Goal: Transaction & Acquisition: Purchase product/service

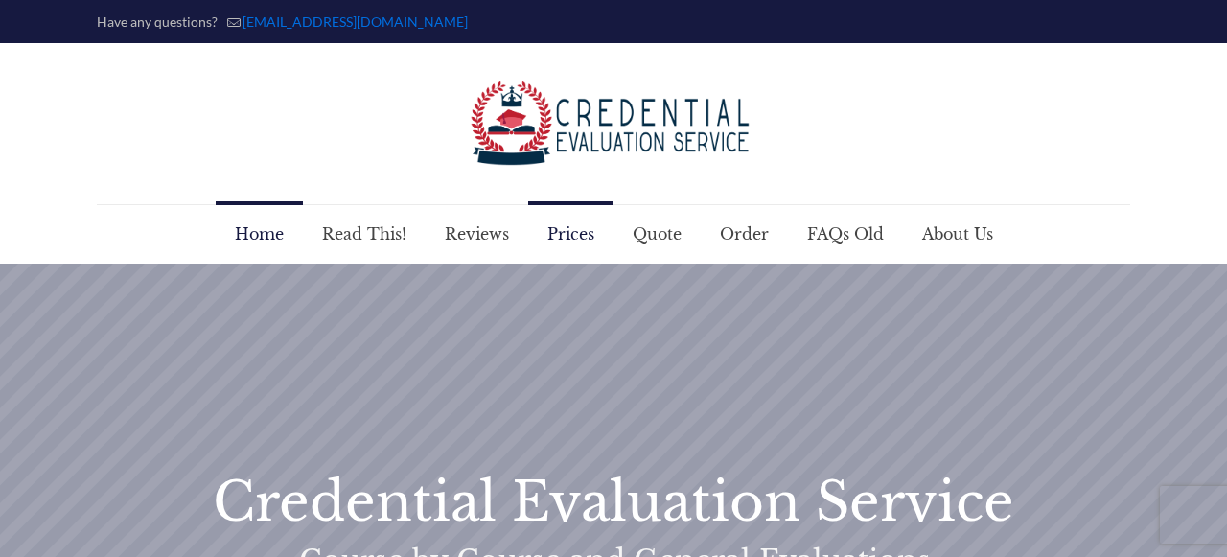
click at [556, 230] on span "Prices" at bounding box center [570, 233] width 85 height 57
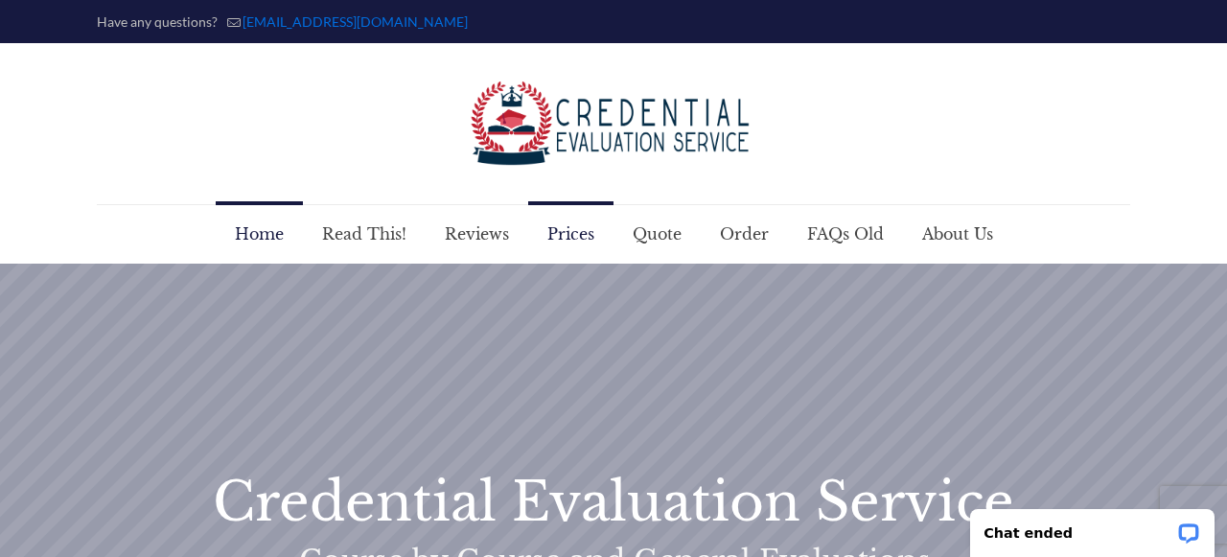
click at [565, 235] on span "Prices" at bounding box center [570, 233] width 85 height 57
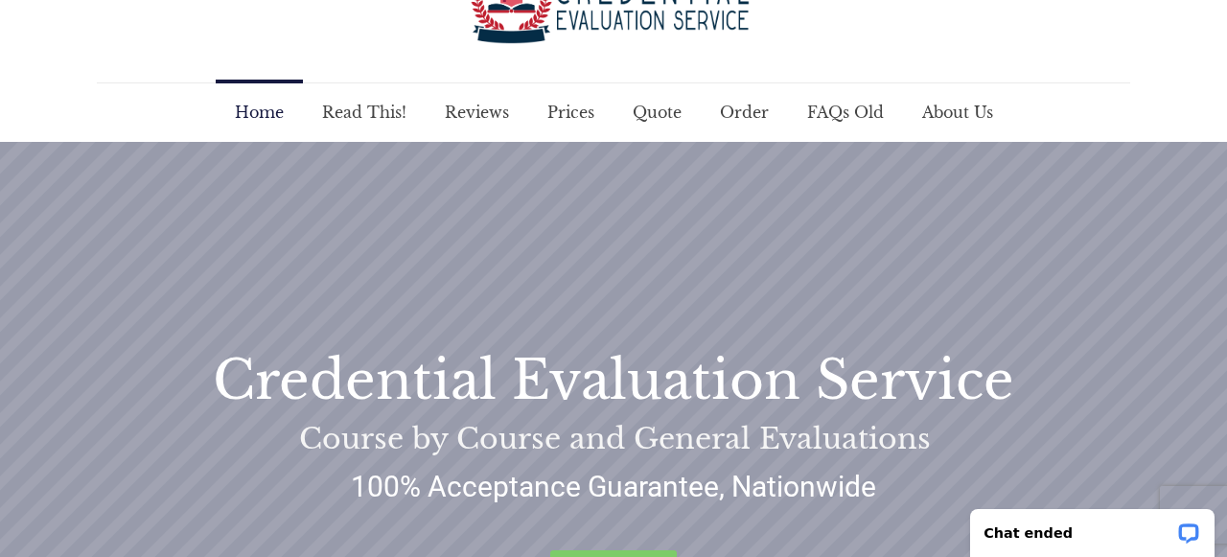
scroll to position [333, 0]
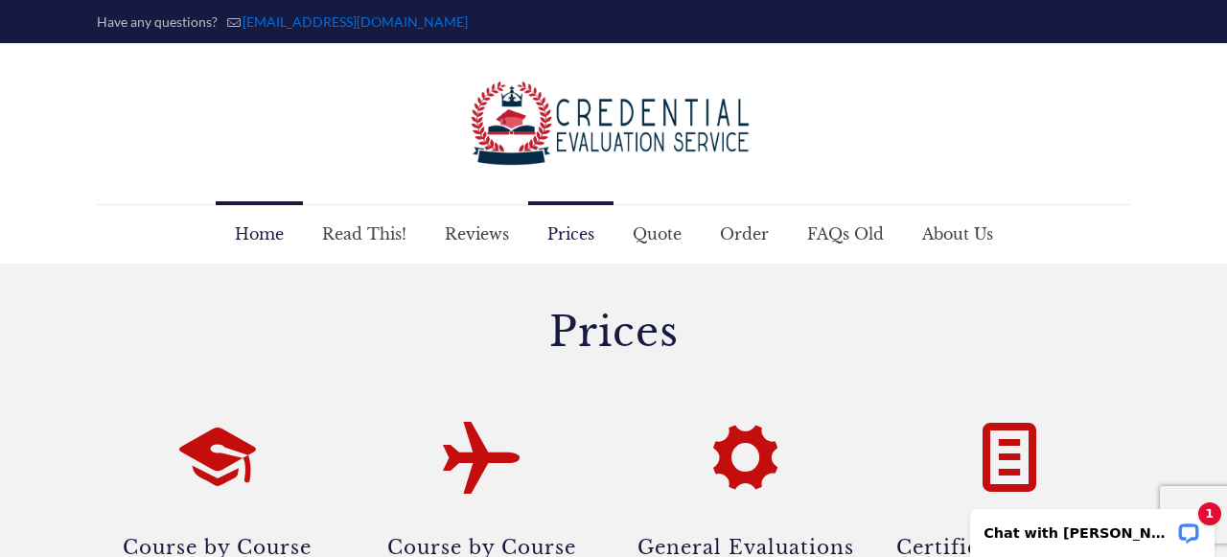
click at [253, 227] on span "Home" at bounding box center [259, 233] width 87 height 57
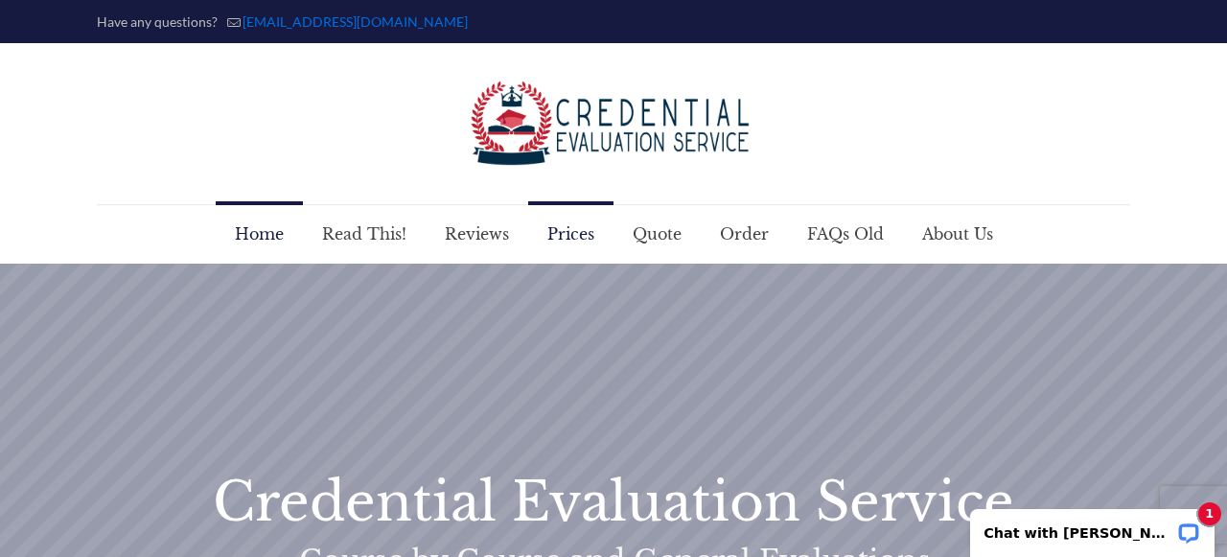
click at [558, 227] on span "Prices" at bounding box center [570, 233] width 85 height 57
click at [570, 237] on span "Prices" at bounding box center [570, 233] width 85 height 57
click at [951, 235] on span "About Us" at bounding box center [957, 233] width 109 height 57
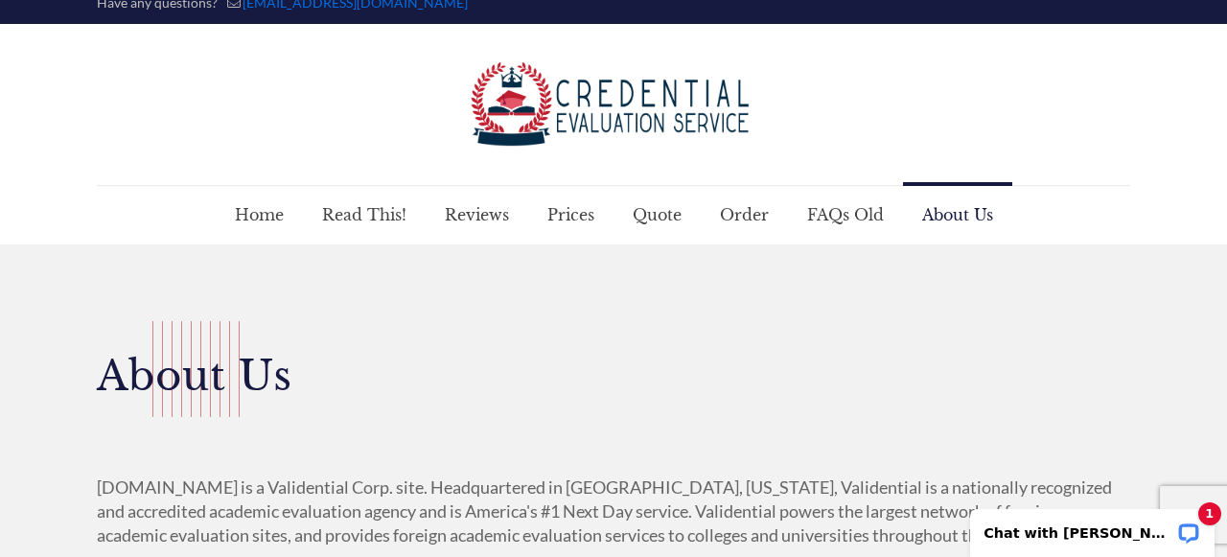
scroll to position [15, 0]
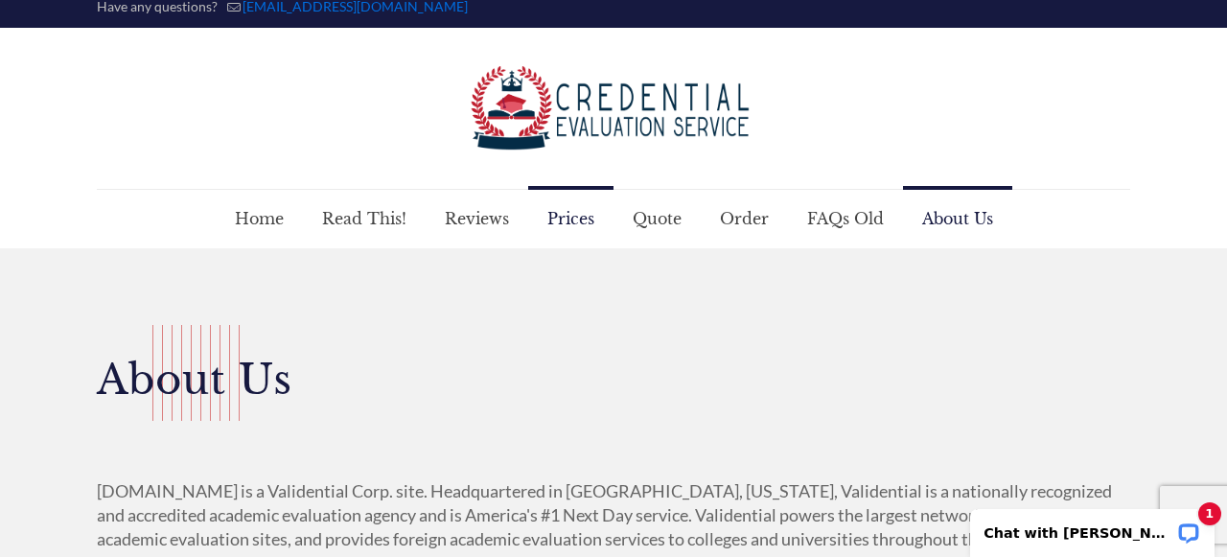
click at [572, 213] on span "Prices" at bounding box center [570, 218] width 85 height 57
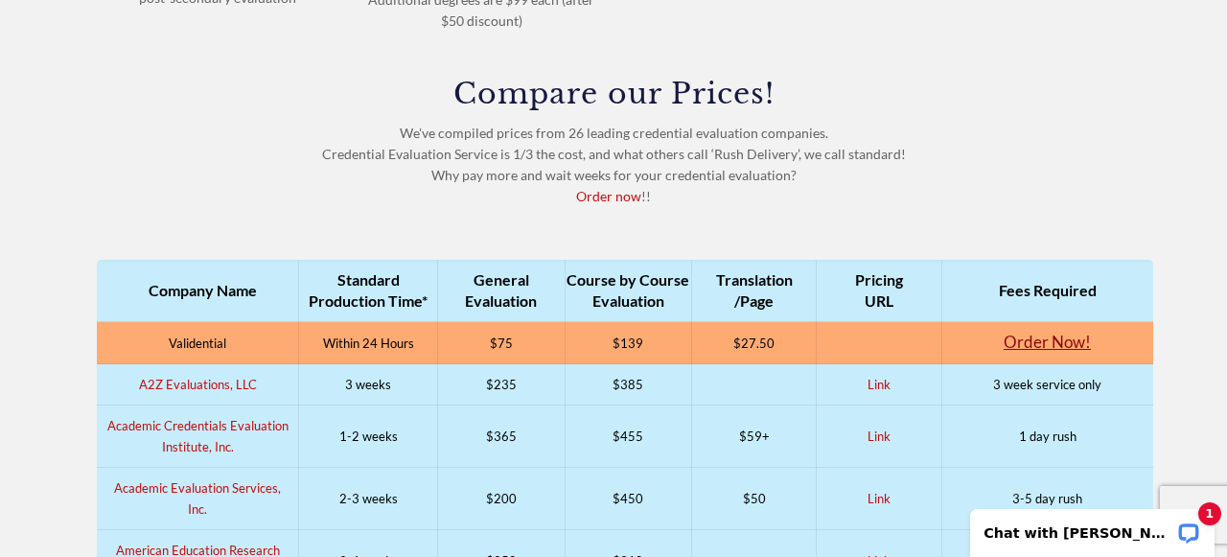
click at [1040, 340] on link "Order Now!" at bounding box center [1046, 342] width 87 height 20
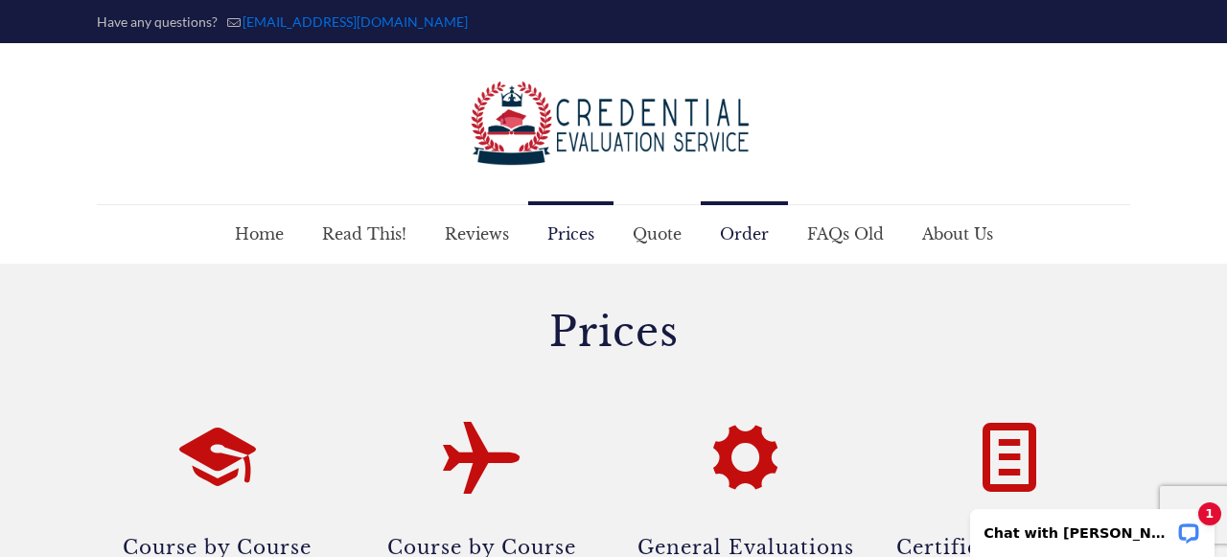
click at [746, 229] on span "Order" at bounding box center [744, 233] width 87 height 57
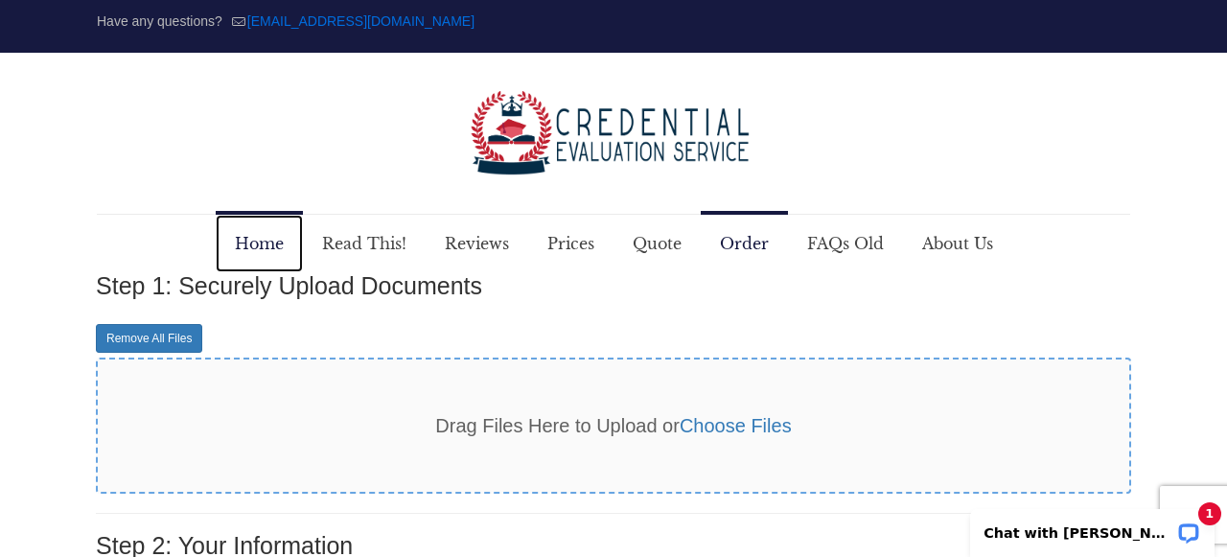
click at [283, 235] on span "Home" at bounding box center [259, 243] width 87 height 57
